Goal: Task Accomplishment & Management: Manage account settings

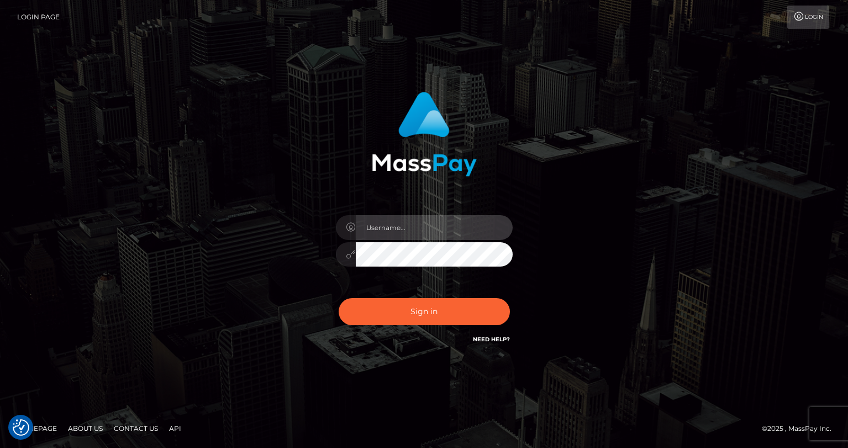
click at [379, 224] on input "text" at bounding box center [434, 227] width 157 height 25
type input "tatyanafansly1"
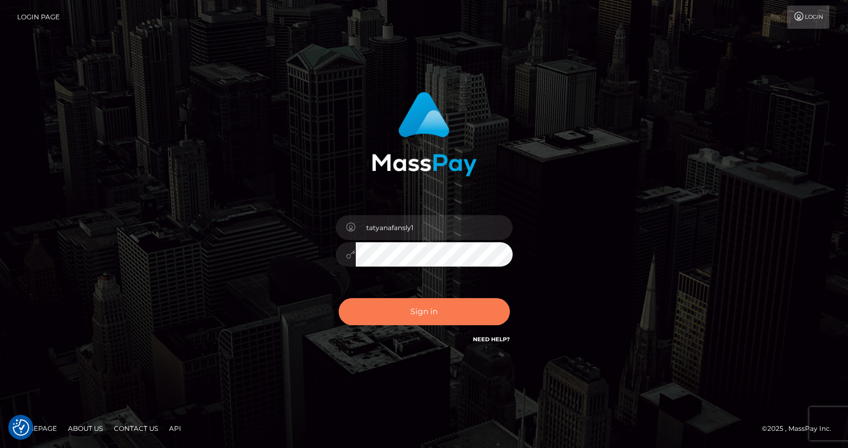
click at [437, 306] on button "Sign in" at bounding box center [424, 311] width 171 height 27
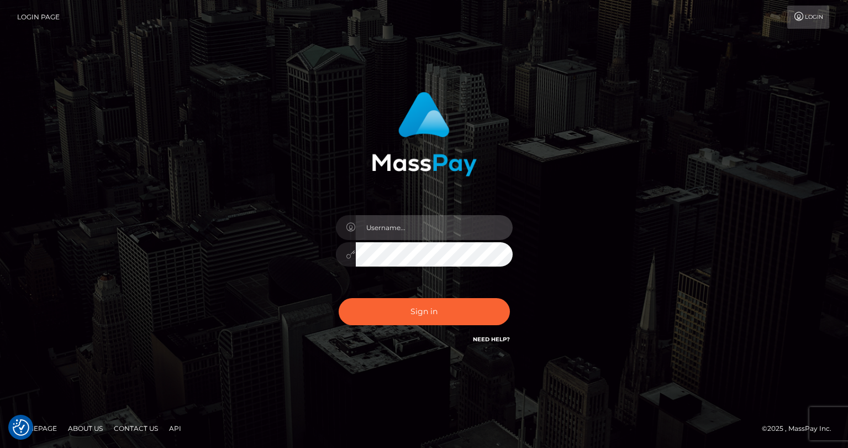
click at [463, 231] on input "text" at bounding box center [434, 227] width 157 height 25
type input "tatyanafansly1"
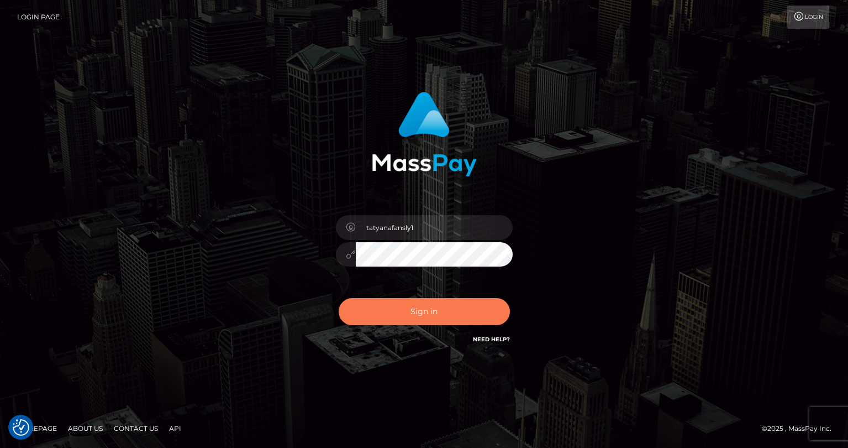
click at [443, 312] on button "Sign in" at bounding box center [424, 311] width 171 height 27
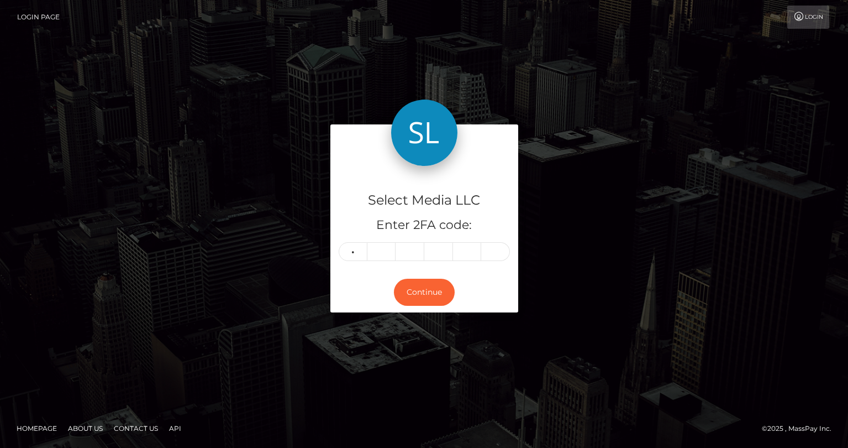
type input "5"
type input "1"
type input "4"
type input "2"
type input "8"
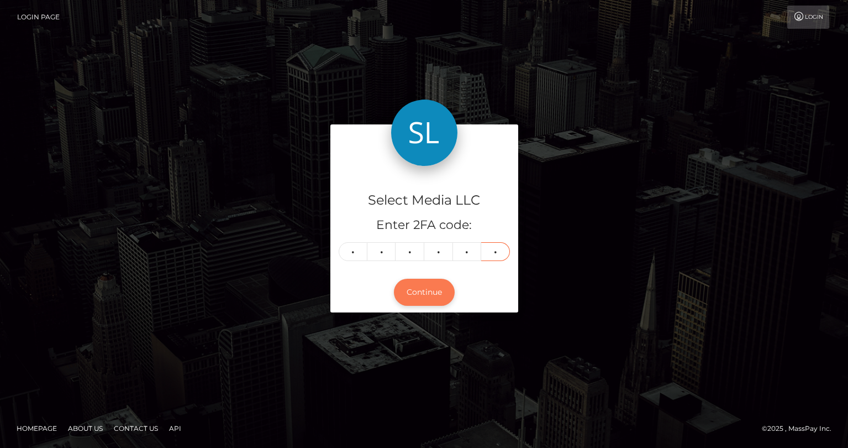
type input "4"
click at [406, 287] on button "Continue" at bounding box center [424, 291] width 61 height 27
click at [414, 297] on button "Continue" at bounding box center [424, 291] width 61 height 27
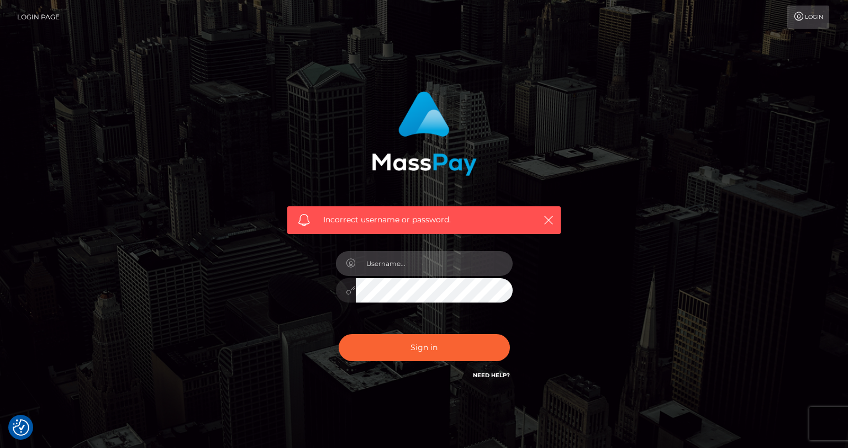
click at [408, 262] on input "text" at bounding box center [434, 263] width 157 height 25
click at [434, 267] on input "text" at bounding box center [434, 263] width 157 height 25
type input "tatyanafansly1"
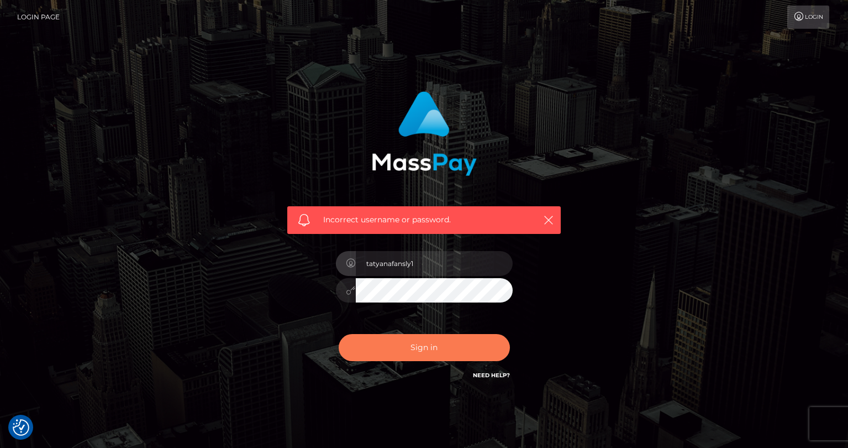
click at [455, 341] on button "Sign in" at bounding box center [424, 347] width 171 height 27
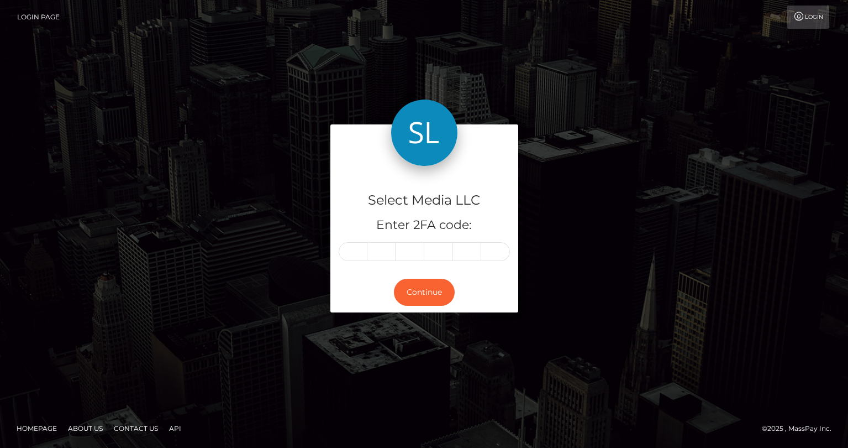
click at [357, 254] on input "text" at bounding box center [353, 251] width 29 height 19
type input "4"
type input "7"
type input "4"
type input "2"
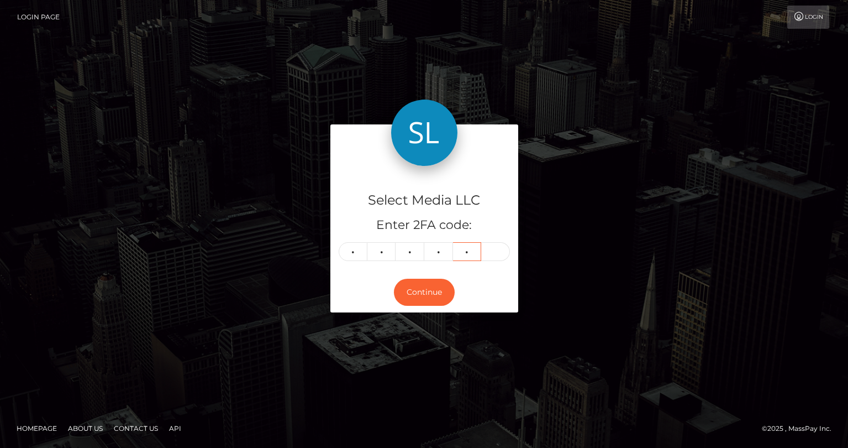
type input "8"
type input "2"
click at [404, 296] on button "Continue" at bounding box center [424, 291] width 61 height 27
